Goal: Answer question/provide support: Share knowledge or assist other users

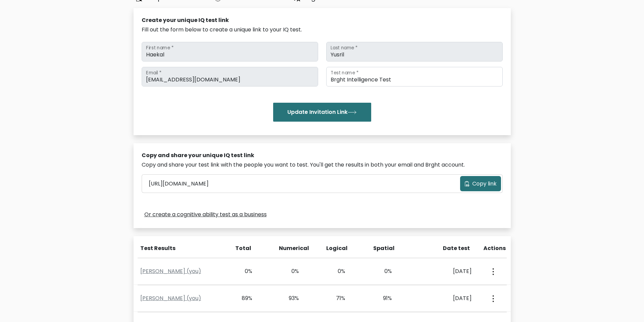
scroll to position [194, 0]
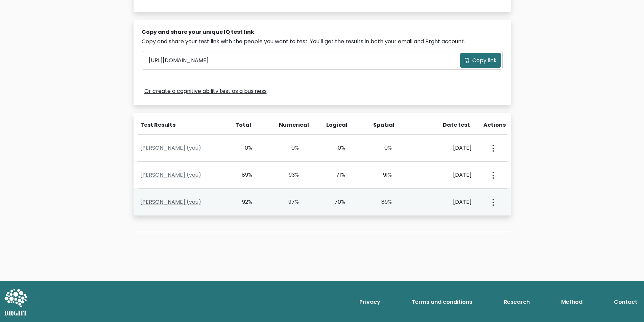
click at [168, 202] on link "Haekal Yusril (you)" at bounding box center [170, 202] width 61 height 8
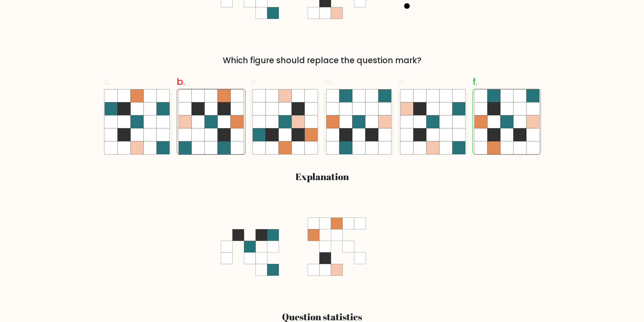
scroll to position [6, 0]
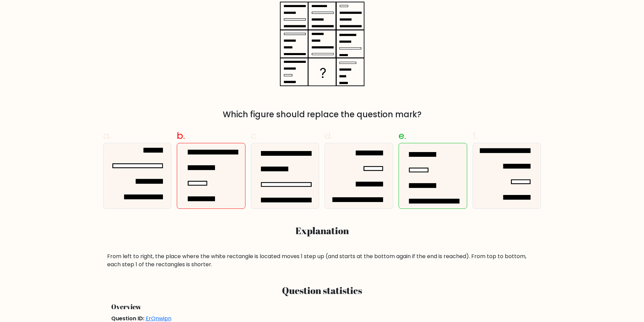
scroll to position [135, 0]
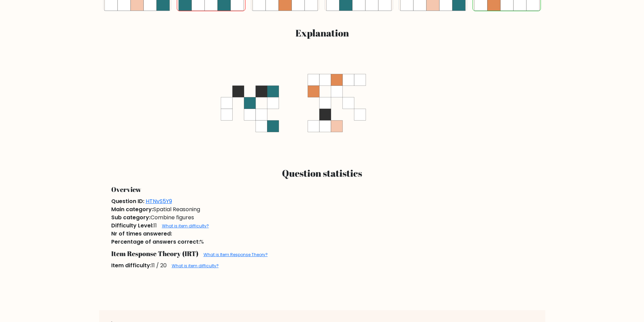
scroll to position [412, 0]
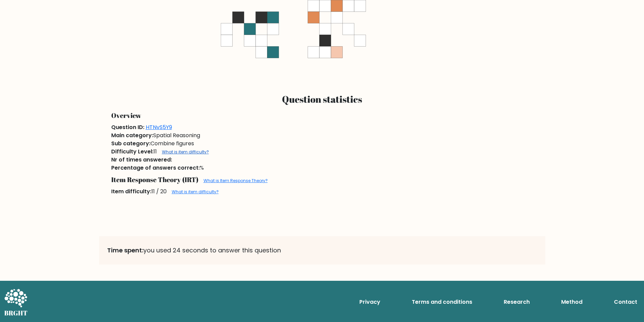
click at [177, 154] on link "What is item difficulty?" at bounding box center [185, 152] width 47 height 6
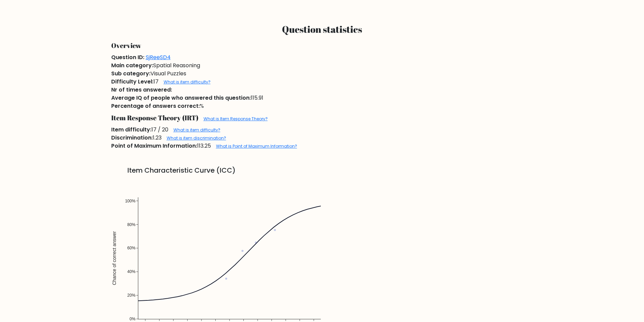
scroll to position [507, 0]
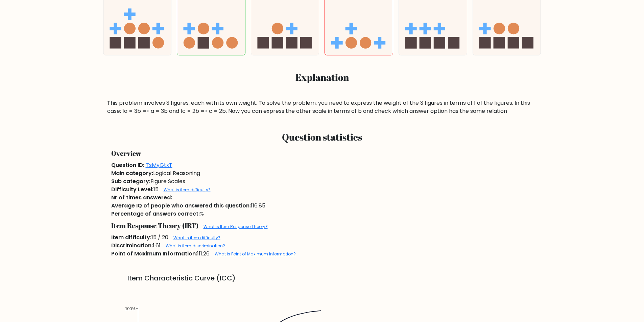
scroll to position [405, 0]
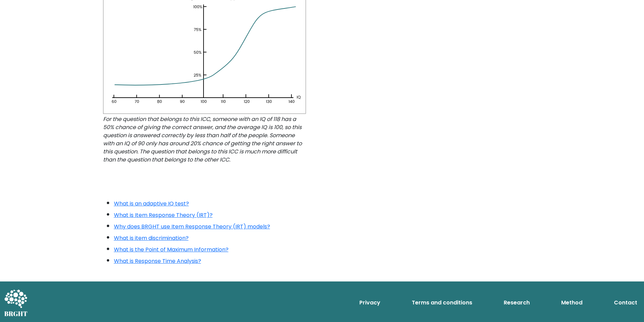
scroll to position [581, 0]
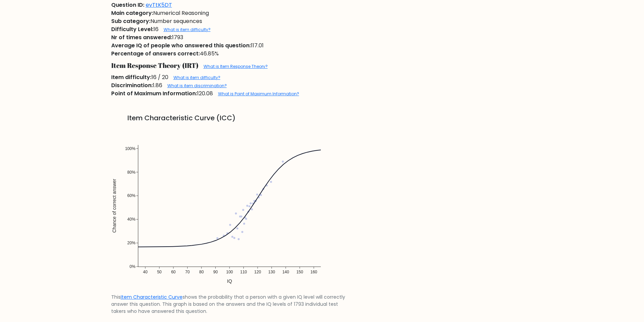
scroll to position [574, 0]
